Goal: Check status

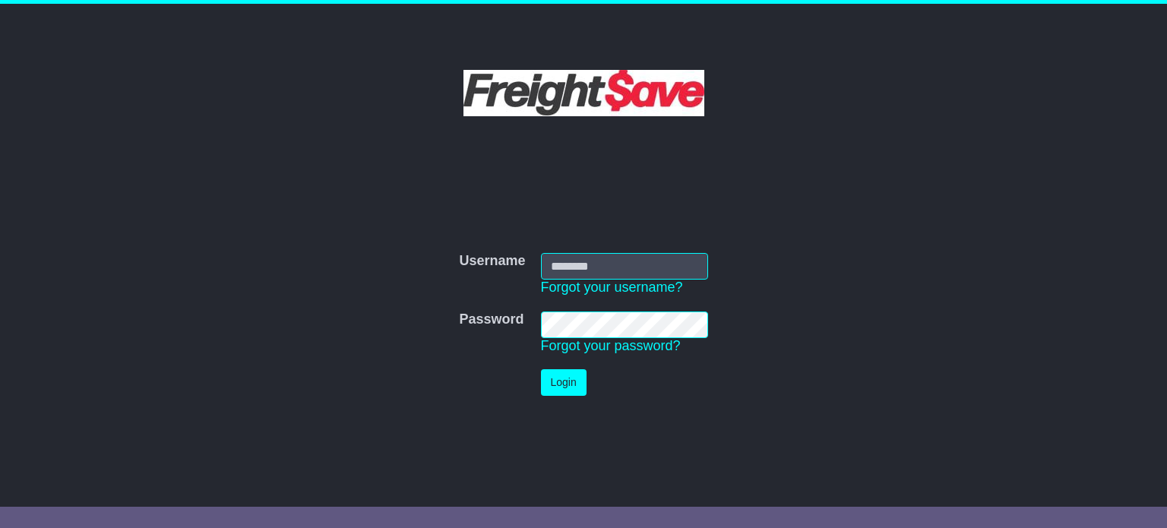
type input "**********"
click at [564, 382] on button "Login" at bounding box center [564, 382] width 46 height 27
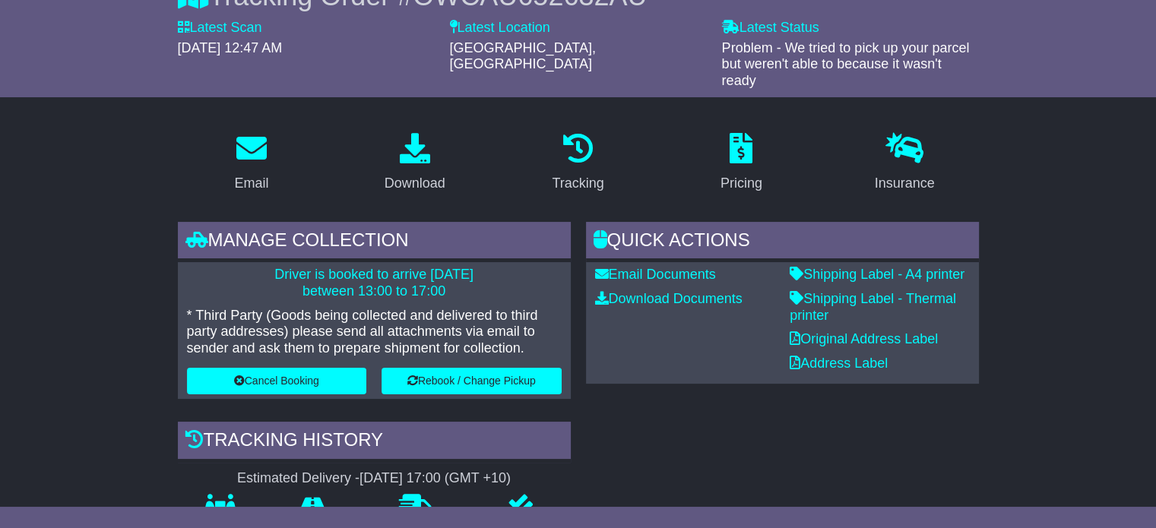
scroll to position [133, 0]
